Goal: Navigation & Orientation: Find specific page/section

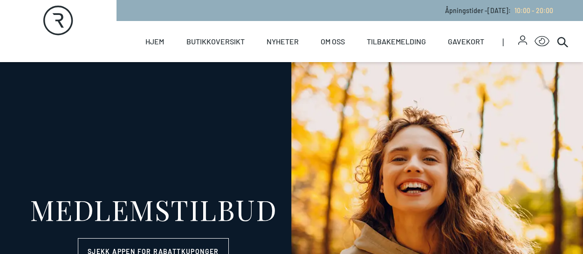
select select "NO"
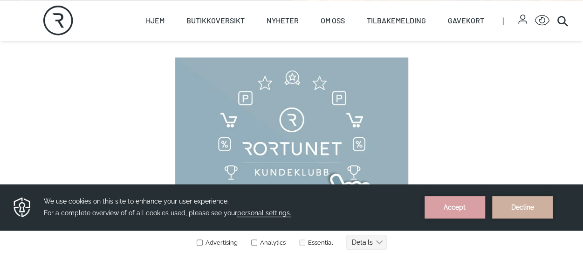
scroll to position [420, 0]
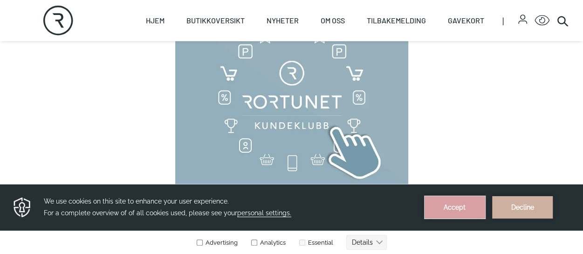
click at [456, 206] on button "Accept" at bounding box center [455, 207] width 61 height 22
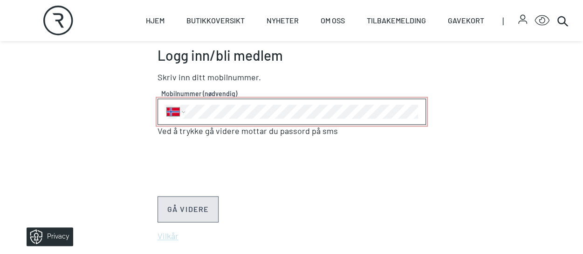
scroll to position [606, 0]
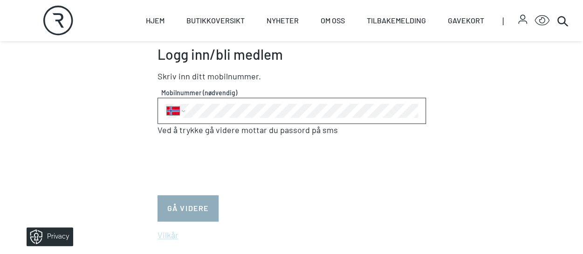
click at [191, 207] on button "GÅ VIDERE" at bounding box center [188, 208] width 61 height 26
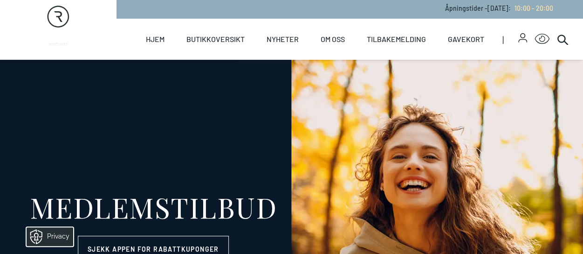
scroll to position [0, 0]
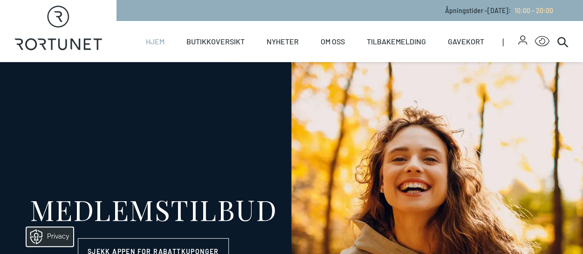
click at [161, 40] on link "Hjem" at bounding box center [154, 41] width 19 height 41
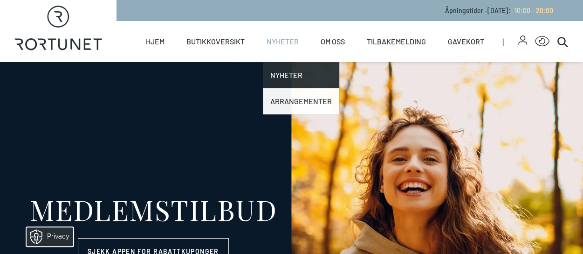
click at [310, 99] on link "Arrangementer" at bounding box center [301, 101] width 76 height 26
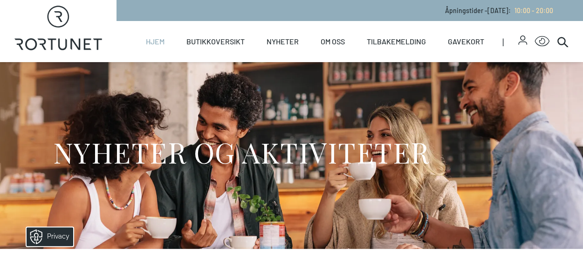
click at [157, 41] on link "Hjem" at bounding box center [154, 41] width 19 height 41
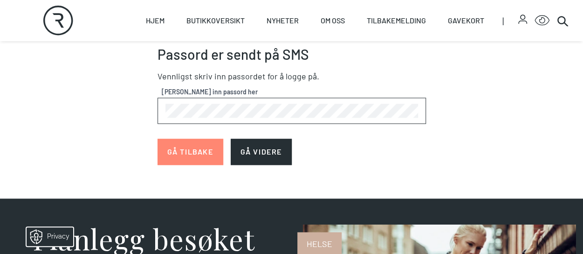
scroll to position [466, 0]
